Goal: Complete application form

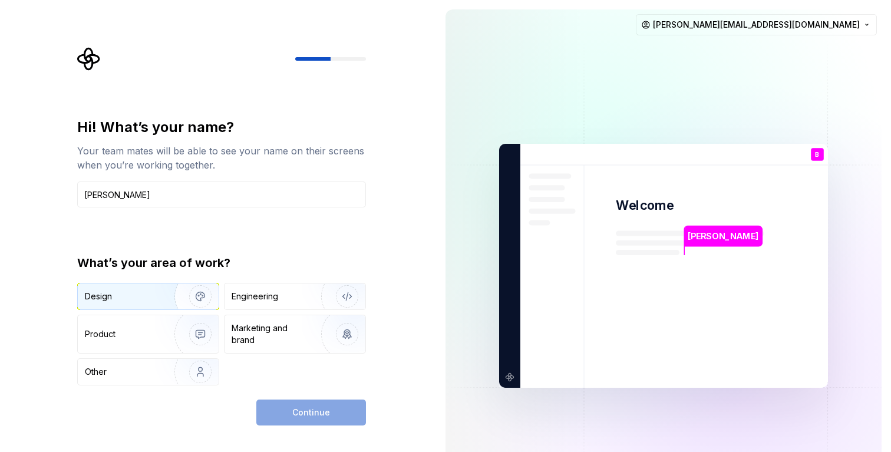
type input "[PERSON_NAME]"
click at [150, 295] on div "Design" at bounding box center [122, 296] width 74 height 12
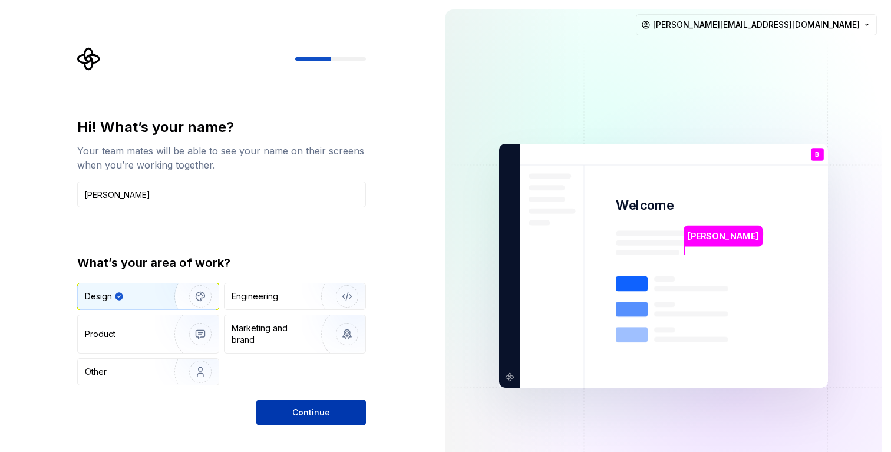
click at [294, 410] on span "Continue" at bounding box center [311, 412] width 38 height 12
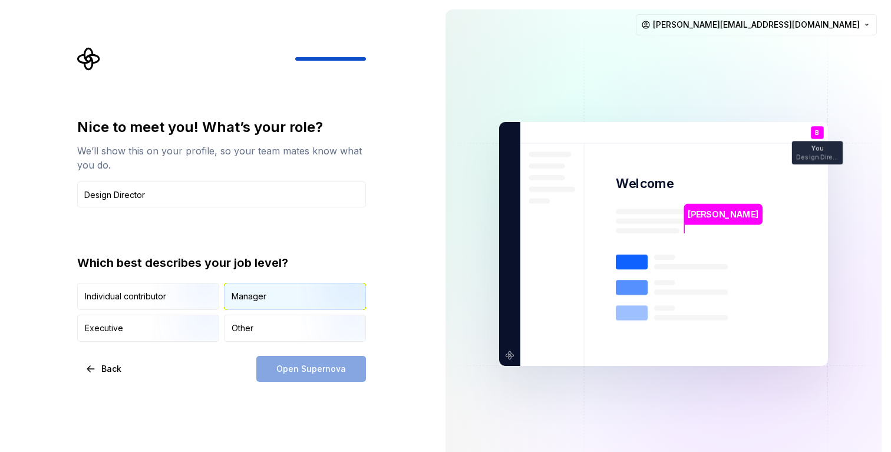
type input "Design Director"
click at [261, 302] on div "Manager" at bounding box center [294, 296] width 141 height 26
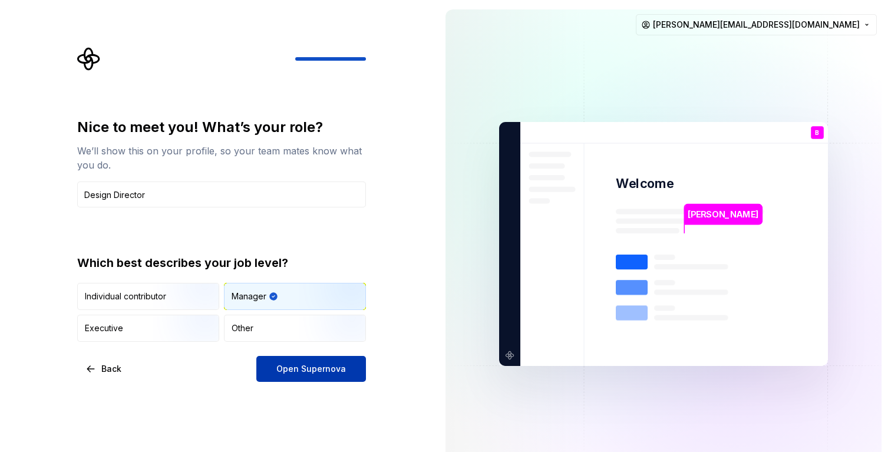
click at [291, 372] on span "Open Supernova" at bounding box center [311, 369] width 70 height 12
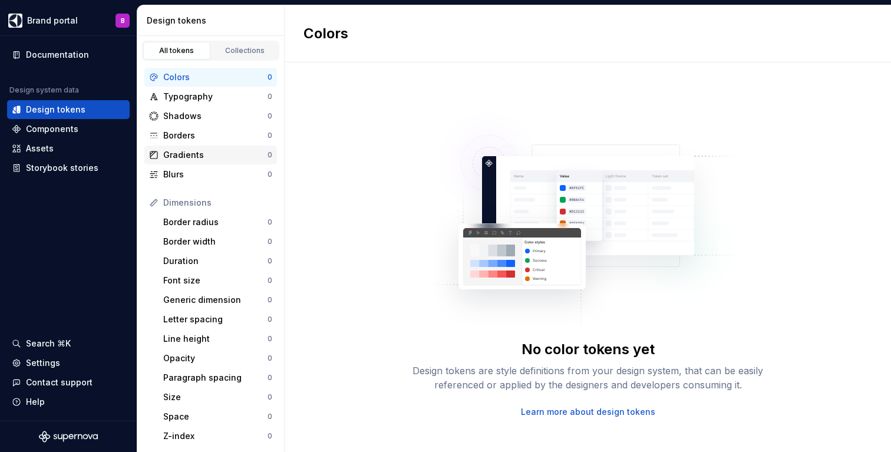
click at [190, 161] on div "Gradients 0" at bounding box center [210, 155] width 133 height 19
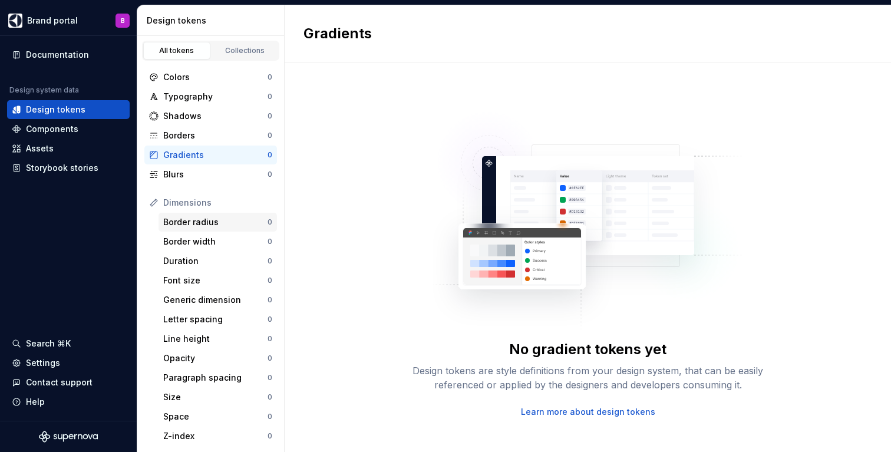
click at [200, 227] on div "Border radius" at bounding box center [215, 222] width 104 height 12
